Goal: Information Seeking & Learning: Learn about a topic

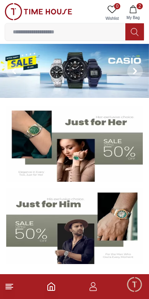
click at [61, 28] on input at bounding box center [65, 32] width 120 height 16
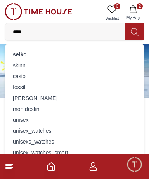
type input "*****"
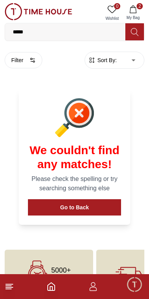
click at [40, 33] on input "*****" at bounding box center [65, 32] width 120 height 16
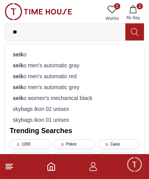
type input "*"
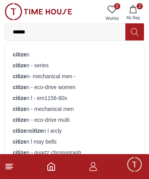
type input "*******"
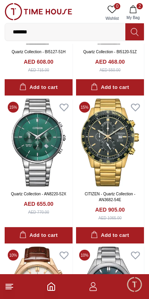
scroll to position [2504, 0]
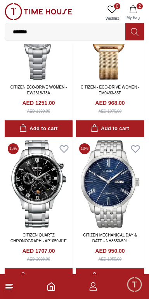
scroll to position [5084, 0]
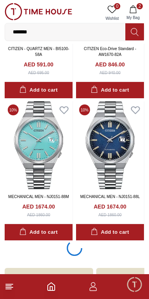
scroll to position [5749, 0]
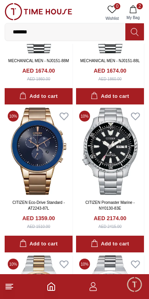
scroll to position [5906, 0]
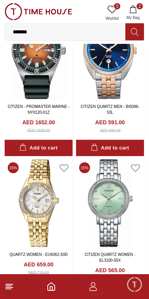
click at [13, 285] on icon at bounding box center [9, 286] width 9 height 9
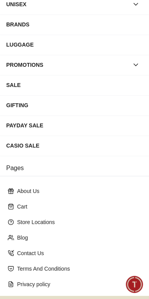
scroll to position [137, 0]
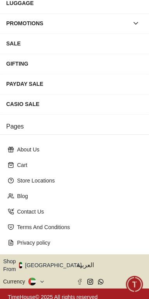
click at [50, 262] on button "Shop From [GEOGRAPHIC_DATA]" at bounding box center [45, 265] width 84 height 16
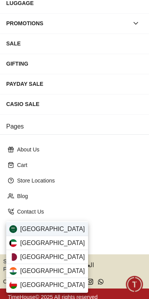
click at [54, 226] on span "[GEOGRAPHIC_DATA]" at bounding box center [52, 228] width 65 height 9
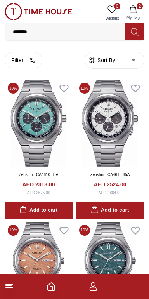
click at [12, 291] on icon at bounding box center [9, 286] width 9 height 9
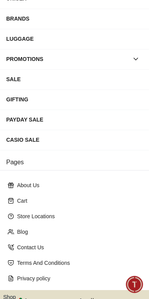
scroll to position [137, 0]
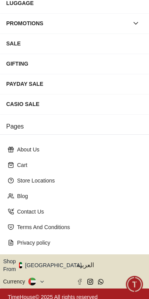
click at [52, 259] on button "Shop From [GEOGRAPHIC_DATA]" at bounding box center [45, 265] width 84 height 16
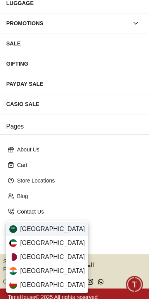
click at [57, 227] on div "[GEOGRAPHIC_DATA]" at bounding box center [47, 229] width 82 height 14
